Goal: Transaction & Acquisition: Purchase product/service

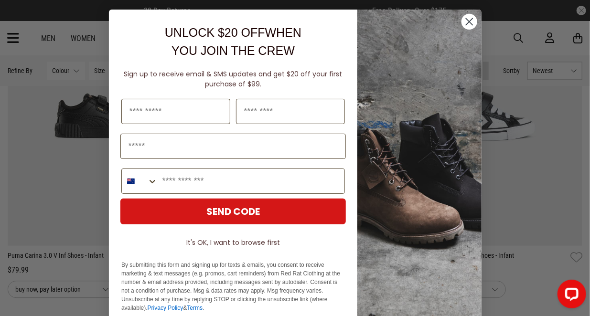
click at [466, 20] on icon "Close dialog" at bounding box center [469, 22] width 7 height 7
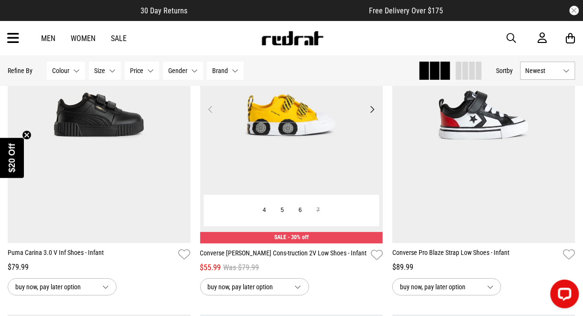
scroll to position [805, 0]
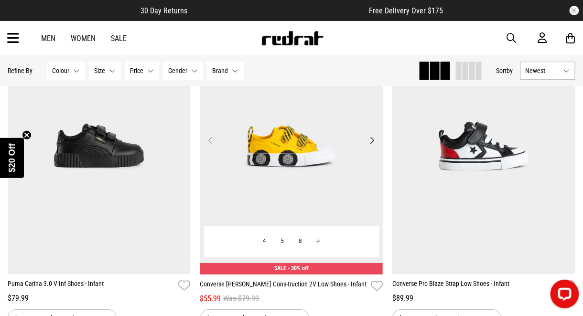
click at [364, 156] on img at bounding box center [291, 146] width 183 height 256
click at [369, 141] on button "Next" at bounding box center [372, 140] width 12 height 11
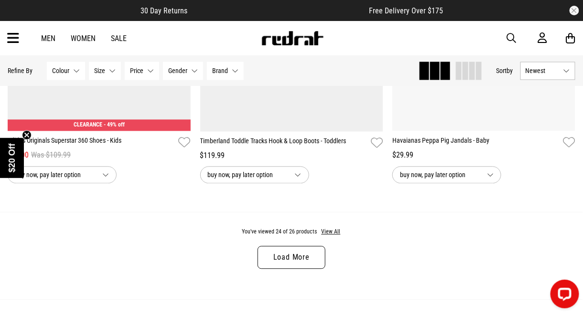
scroll to position [2586, 0]
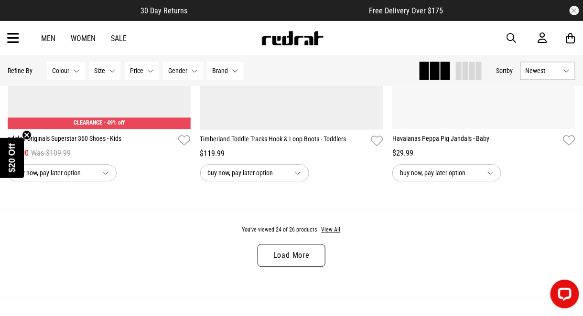
click at [300, 262] on link "Load More" at bounding box center [291, 255] width 68 height 23
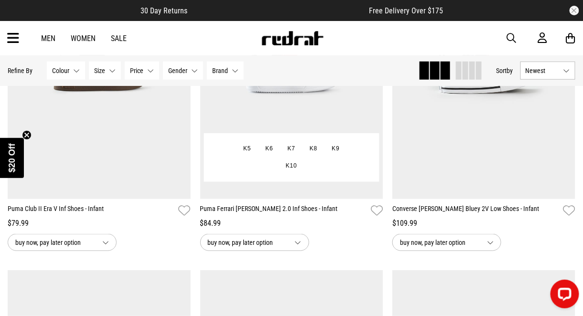
scroll to position [227, 0]
